Goal: Task Accomplishment & Management: Manage account settings

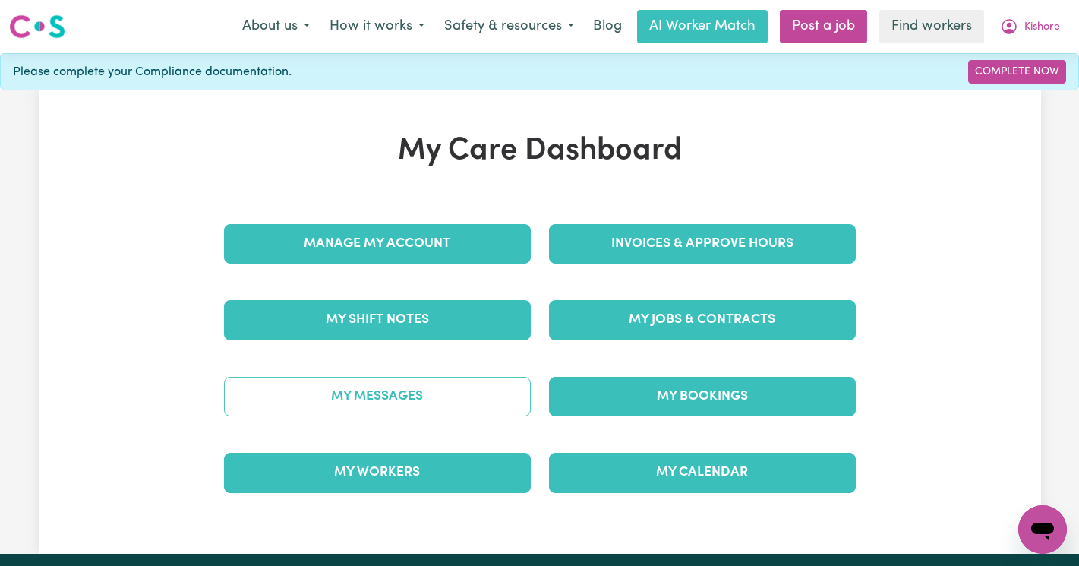
click at [364, 401] on link "My Messages" at bounding box center [377, 396] width 307 height 39
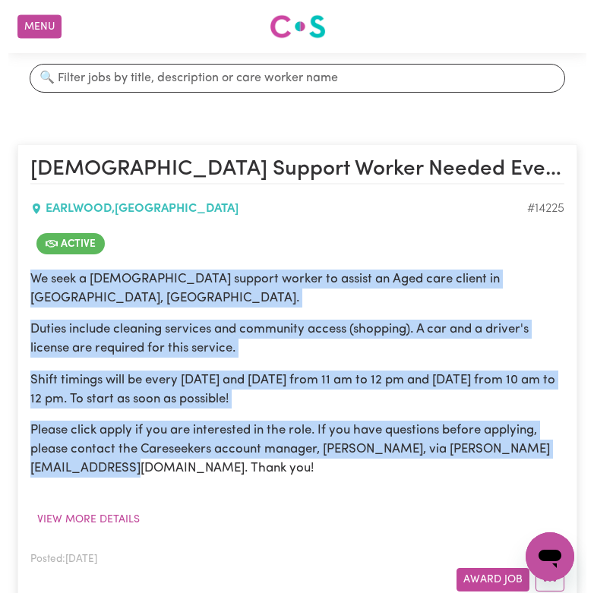
scroll to position [229, 0]
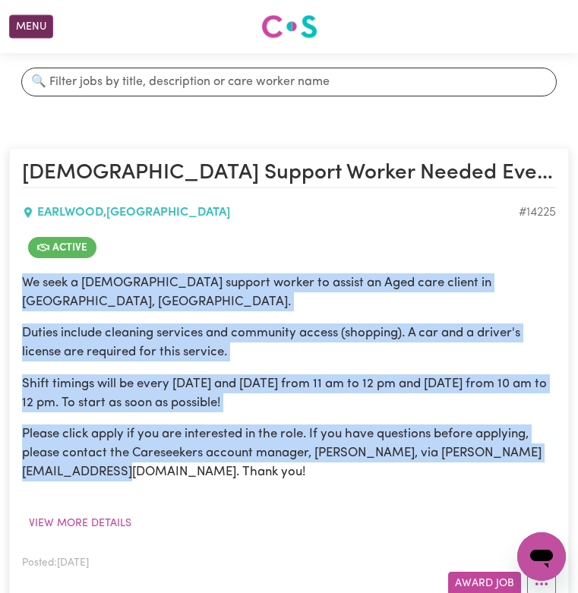
click at [34, 27] on button "Menu" at bounding box center [31, 27] width 44 height 24
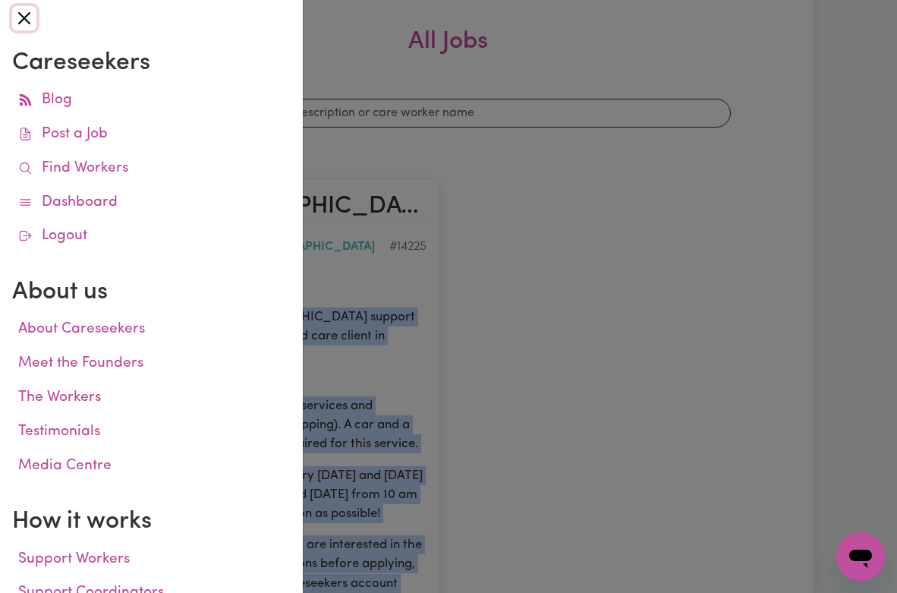
click at [30, 17] on button "Close" at bounding box center [24, 18] width 24 height 24
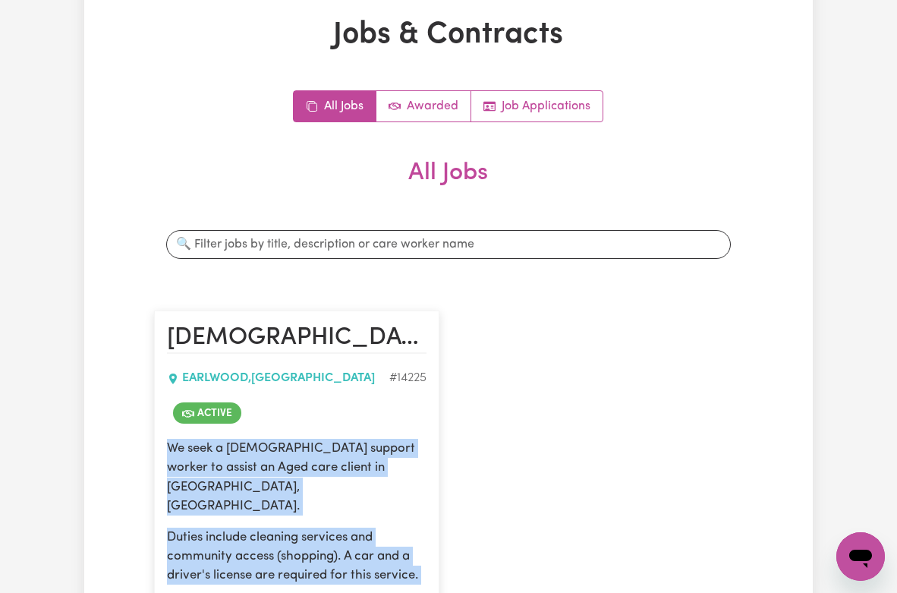
scroll to position [0, 0]
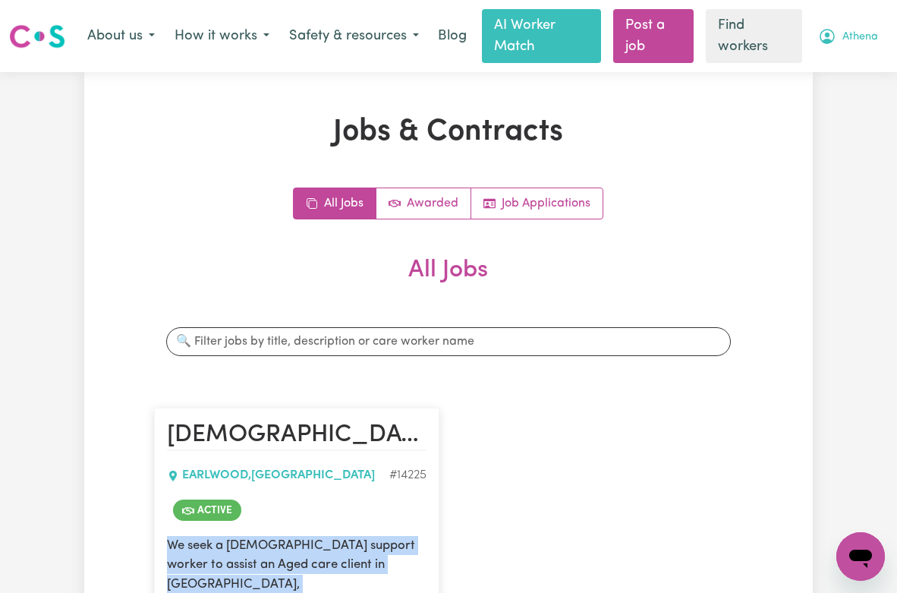
click at [577, 27] on button "Athena" at bounding box center [849, 36] width 80 height 32
click at [577, 84] on link "Logout" at bounding box center [828, 97] width 120 height 29
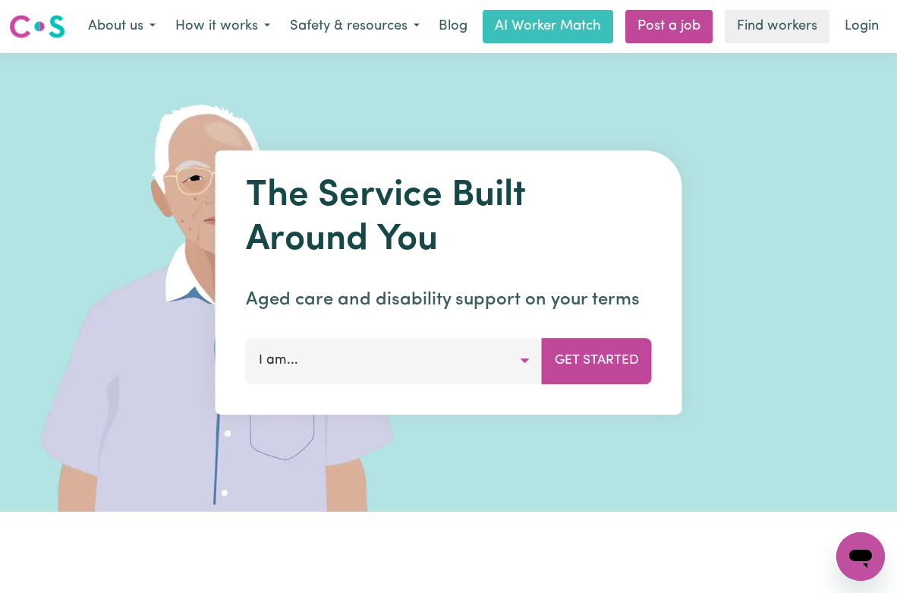
click at [577, 43] on div "About us How it works Safety & resources Blog AI Worker Match Post a job Find w…" at bounding box center [483, 26] width 810 height 33
click at [577, 43] on link "Login" at bounding box center [862, 26] width 52 height 33
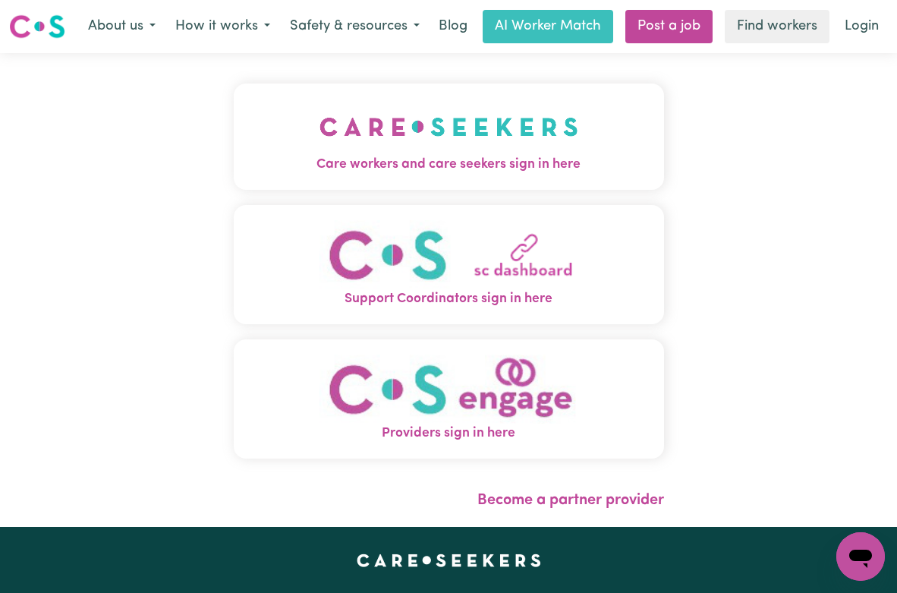
click at [386, 131] on img "Care workers and care seekers sign in here" at bounding box center [449, 127] width 259 height 56
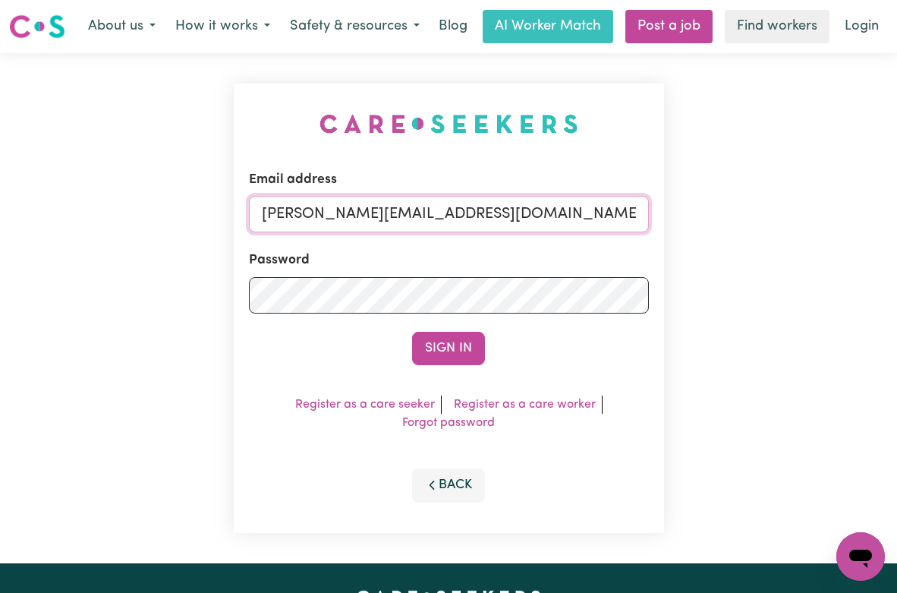
click at [535, 232] on input "annie@careseekers.com.au" at bounding box center [449, 214] width 400 height 36
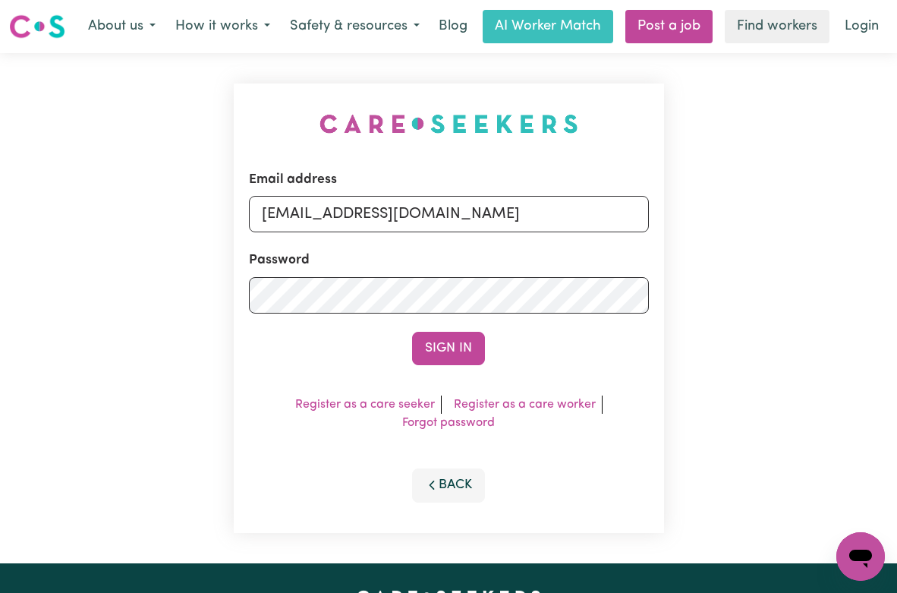
drag, startPoint x: 618, startPoint y: 229, endPoint x: 342, endPoint y: 237, distance: 276.5
click at [342, 232] on input "superuser~AaronLynch@careseekers.com.au" at bounding box center [449, 214] width 400 height 36
type input "superuser~AnneLoechelCF@careseekers.com.au"
click at [412, 332] on button "Sign In" at bounding box center [448, 348] width 73 height 33
